Goal: Transaction & Acquisition: Obtain resource

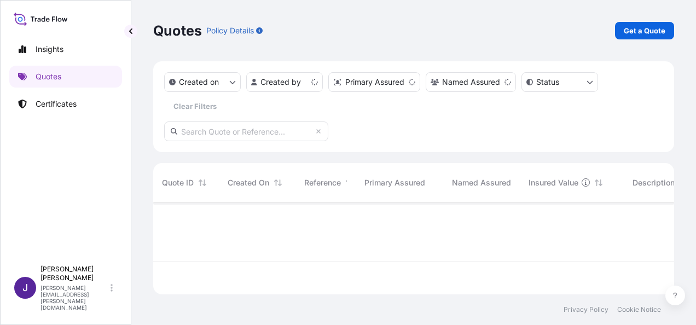
scroll to position [90, 512]
click at [657, 30] on p "Get a Quote" at bounding box center [645, 30] width 42 height 11
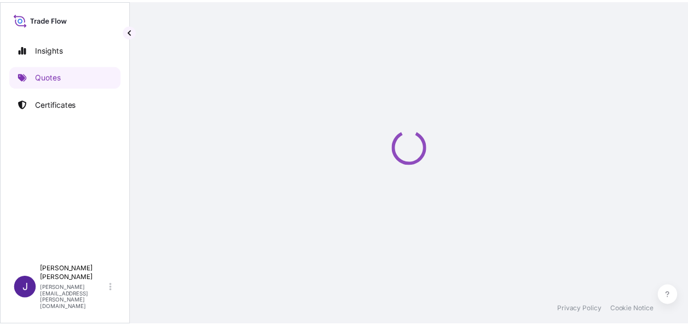
scroll to position [18, 0]
select select "Sea"
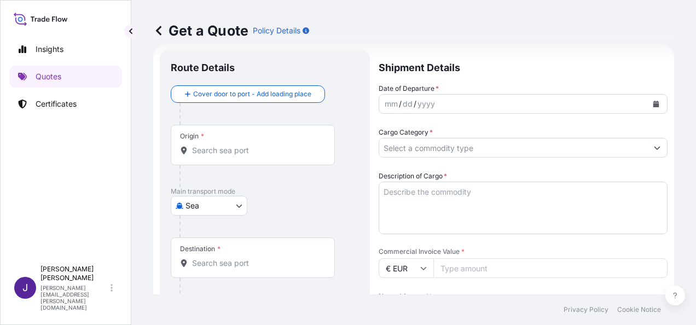
drag, startPoint x: 269, startPoint y: 159, endPoint x: 266, endPoint y: 154, distance: 5.6
click at [266, 155] on div "Origin *" at bounding box center [253, 145] width 164 height 40
click at [266, 155] on input "Origin *" at bounding box center [256, 150] width 129 height 11
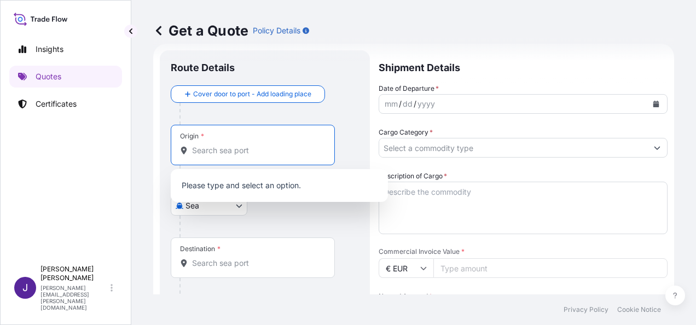
click at [266, 153] on input "Origin *" at bounding box center [256, 150] width 129 height 11
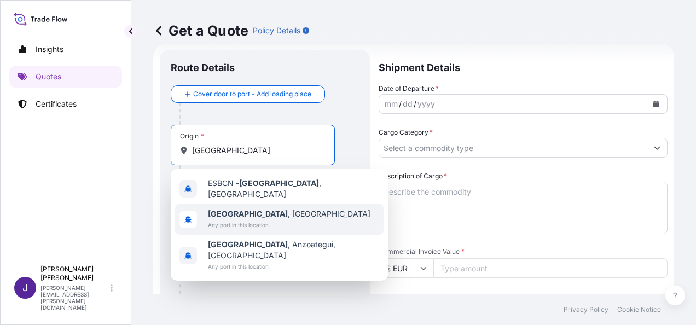
click at [261, 210] on span "[GEOGRAPHIC_DATA] , [GEOGRAPHIC_DATA]" at bounding box center [289, 213] width 162 height 11
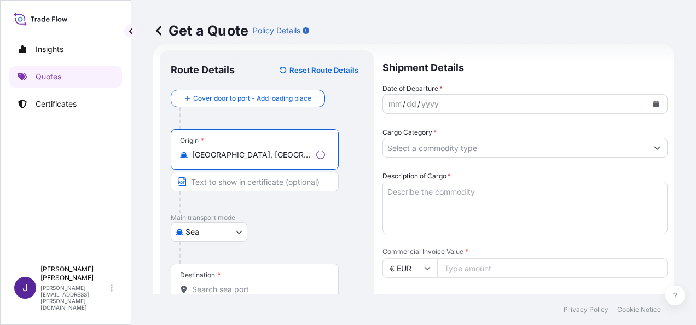
type input "[GEOGRAPHIC_DATA], [GEOGRAPHIC_DATA]"
click at [224, 287] on input "Destination *" at bounding box center [258, 289] width 133 height 11
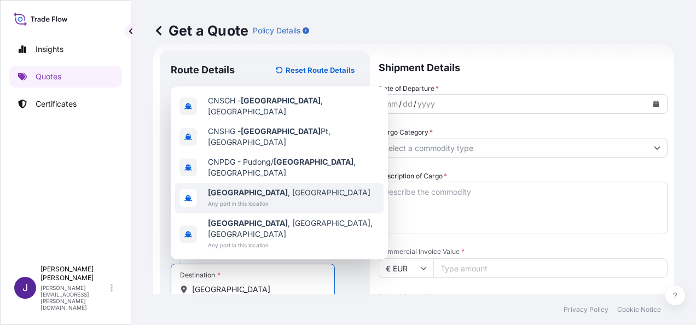
click at [254, 198] on span "[GEOGRAPHIC_DATA] , [GEOGRAPHIC_DATA]" at bounding box center [289, 192] width 162 height 11
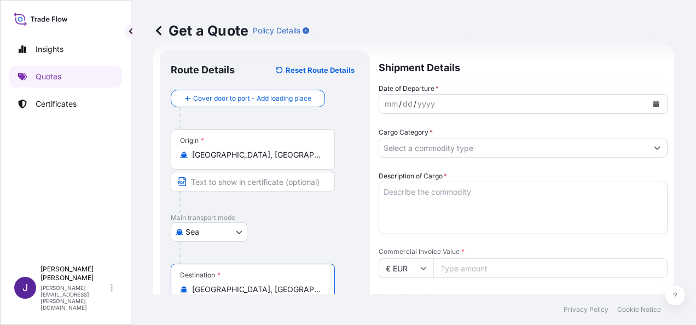
type input "[GEOGRAPHIC_DATA], [GEOGRAPHIC_DATA]"
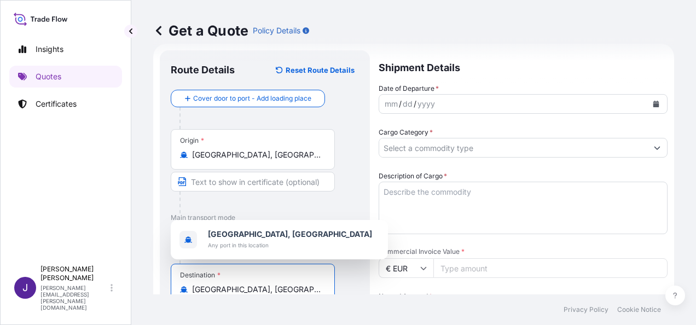
click at [651, 101] on button "Calendar" at bounding box center [656, 104] width 18 height 18
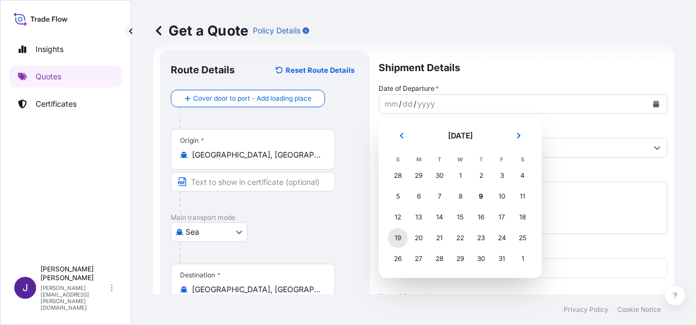
click at [402, 240] on div "19" at bounding box center [398, 238] width 20 height 20
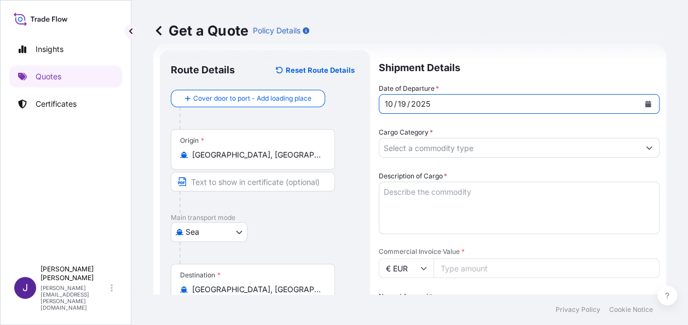
click at [434, 144] on input "Cargo Category *" at bounding box center [509, 148] width 260 height 20
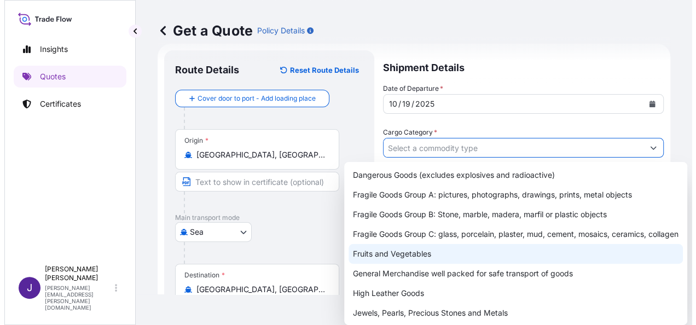
scroll to position [55, 0]
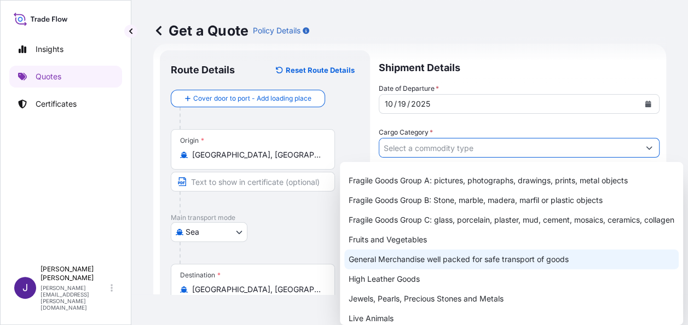
click at [397, 269] on div "General Merchandise well packed for safe transport of goods" at bounding box center [511, 259] width 334 height 20
type input "General Merchandise well packed for safe transport of goods"
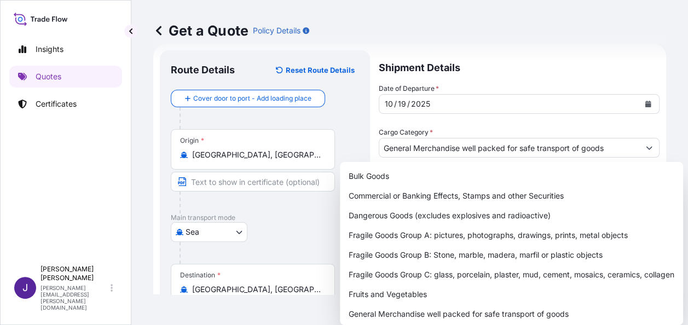
click at [524, 47] on div "Get a Quote Policy Details" at bounding box center [409, 30] width 513 height 61
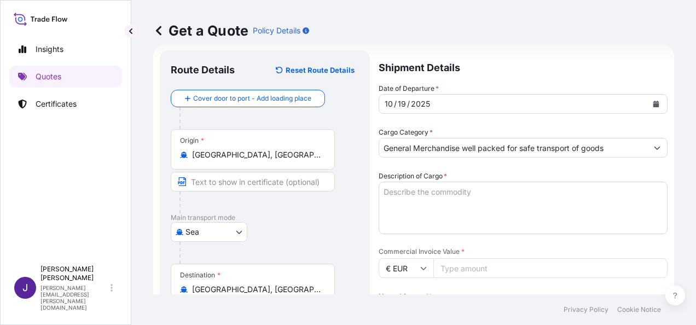
click at [444, 195] on textarea "Description of Cargo *" at bounding box center [523, 208] width 289 height 53
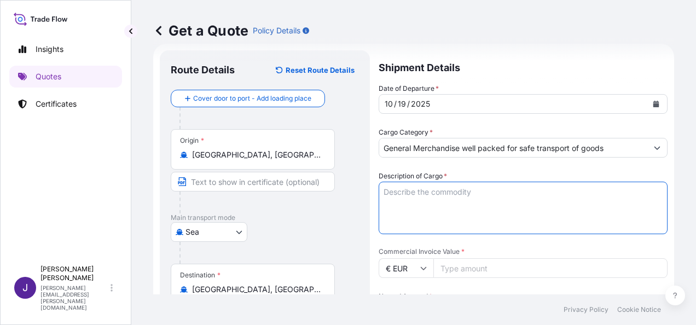
paste textarea "9 PALLETS FITTINGS 3.628 KGS"
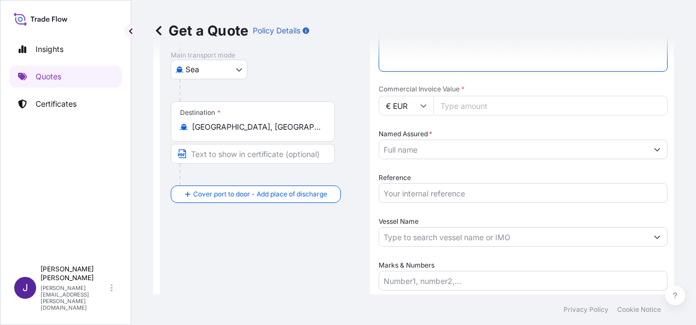
scroll to position [182, 0]
type textarea "9 PALLETS FITTINGS 3.628 KGS"
click at [492, 103] on input "Commercial Invoice Value *" at bounding box center [550, 104] width 234 height 20
click at [439, 144] on input "Named Assured *" at bounding box center [513, 148] width 268 height 20
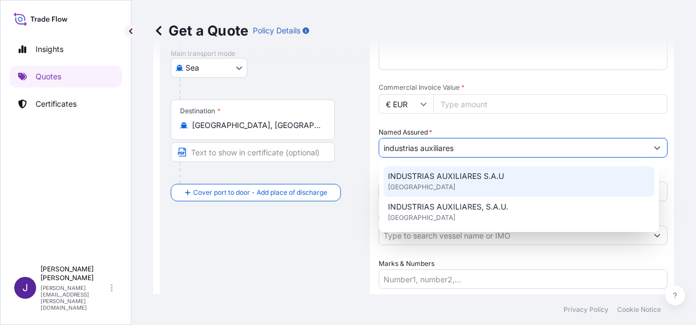
click at [443, 181] on span "INDUSTRIAS AUXILIARES S.A.U" at bounding box center [446, 176] width 116 height 11
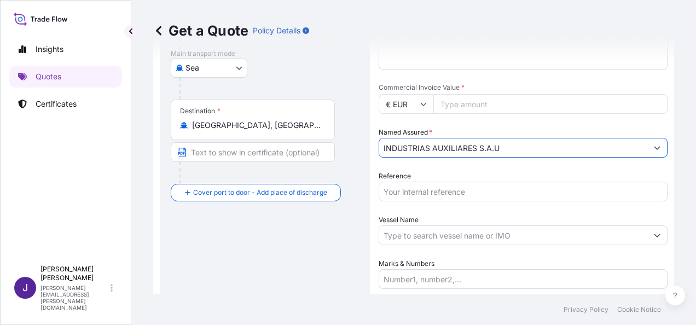
type input "INDUSTRIAS AUXILIARES S.A.U"
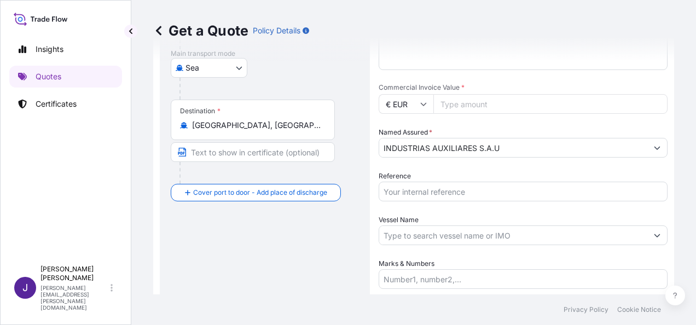
click at [464, 103] on input "Commercial Invoice Value *" at bounding box center [550, 104] width 234 height 20
type input "32397.04"
click at [471, 184] on input "Reference" at bounding box center [523, 192] width 289 height 20
type input "57762"
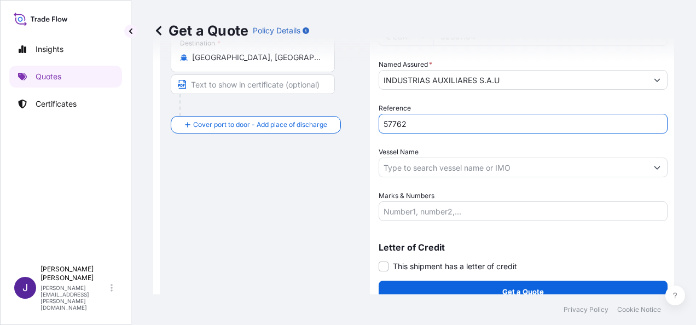
scroll to position [264, 0]
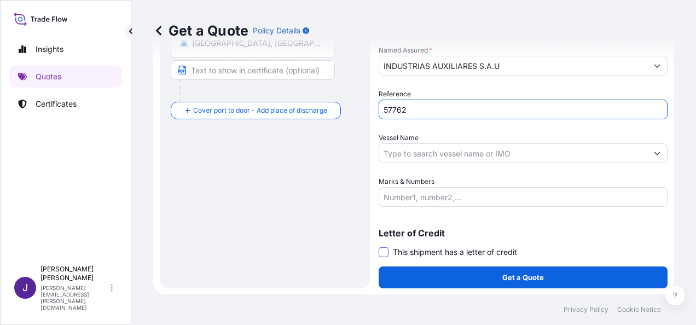
click at [384, 254] on span at bounding box center [384, 252] width 10 height 10
click at [379, 246] on input "This shipment has a letter of credit" at bounding box center [379, 246] width 0 height 0
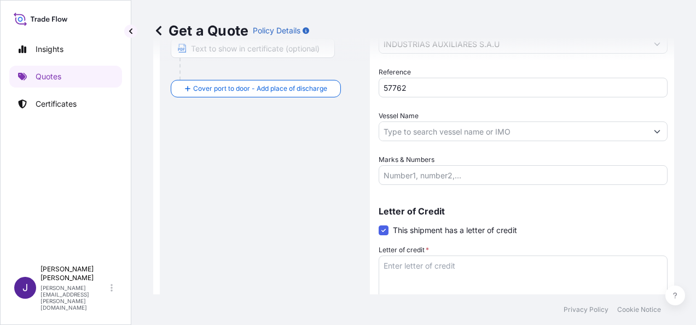
scroll to position [318, 0]
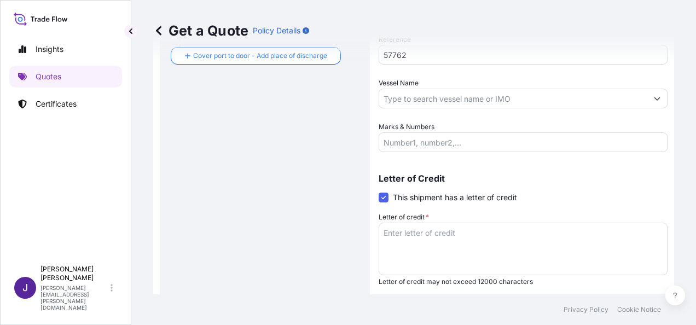
click at [445, 236] on textarea "Letter of credit *" at bounding box center [523, 249] width 289 height 53
paste textarea "FACTURAS NOS. VEX – 25000502, VEX - 25000443"
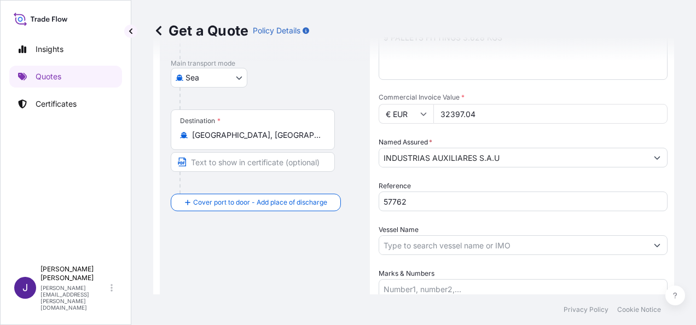
scroll to position [100, 0]
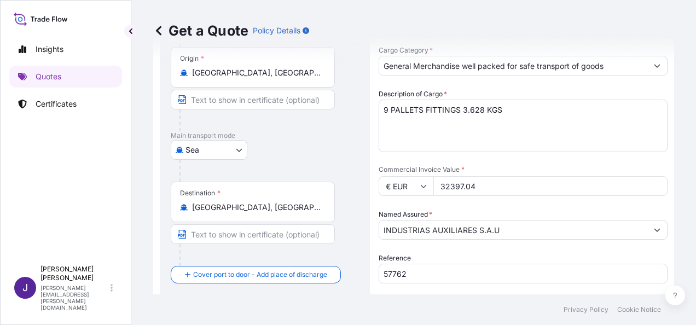
type textarea "FACTURAS NOS. VEX – 25000502, VEX - 25000443"
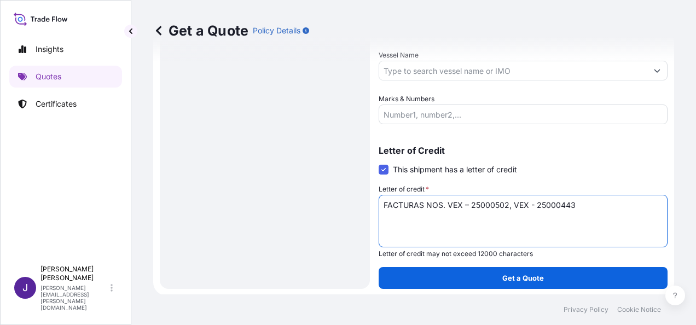
scroll to position [347, 0]
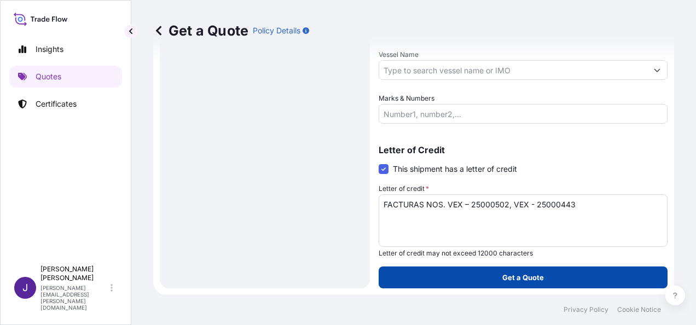
click at [526, 278] on p "Get a Quote" at bounding box center [523, 277] width 42 height 11
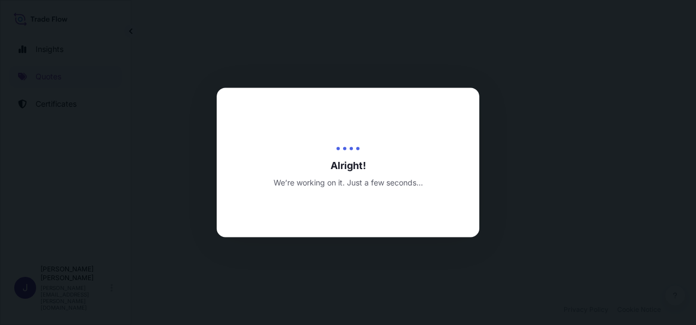
select select "Sea"
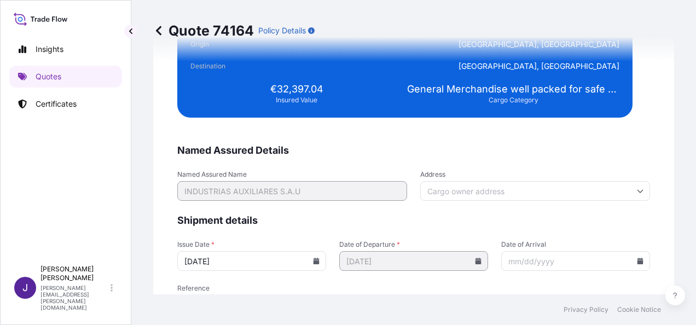
scroll to position [2234, 0]
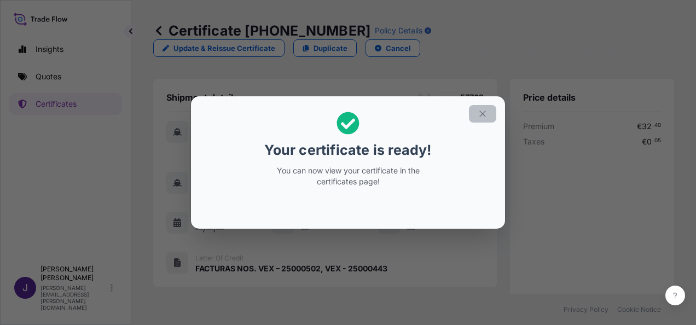
click at [486, 114] on icon "button" at bounding box center [483, 114] width 10 height 10
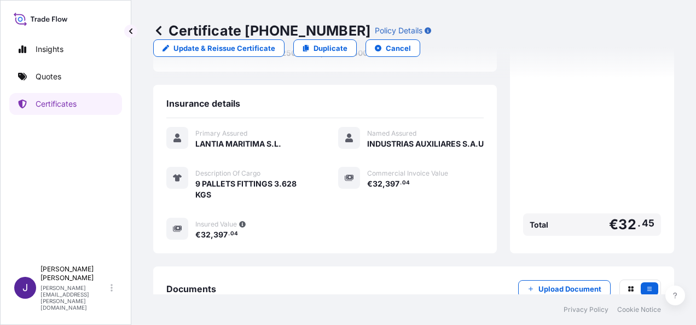
scroll to position [270, 0]
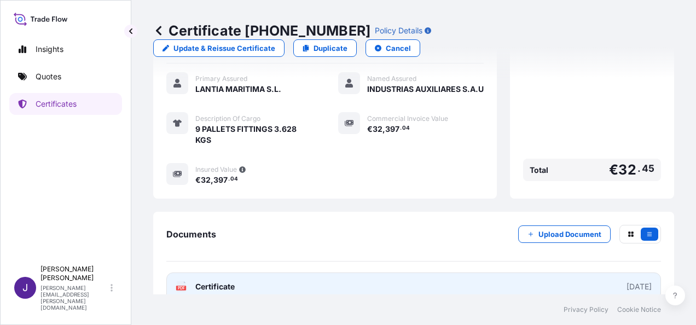
click at [226, 281] on span "Certificate" at bounding box center [214, 286] width 39 height 11
